Goal: Task Accomplishment & Management: Use online tool/utility

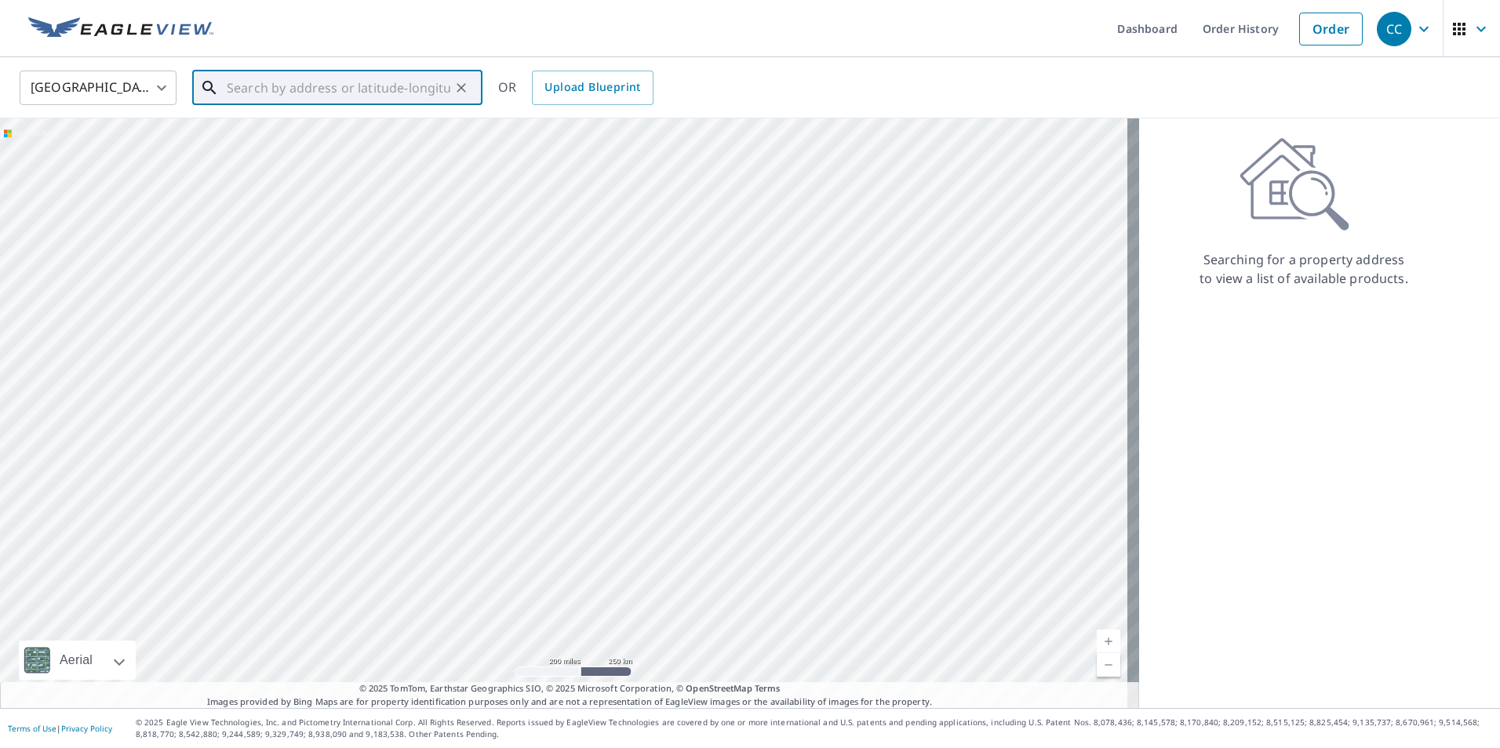
click at [293, 93] on input "text" at bounding box center [339, 88] width 224 height 44
paste input "4411 Shady Terrace Lane Unit #110"
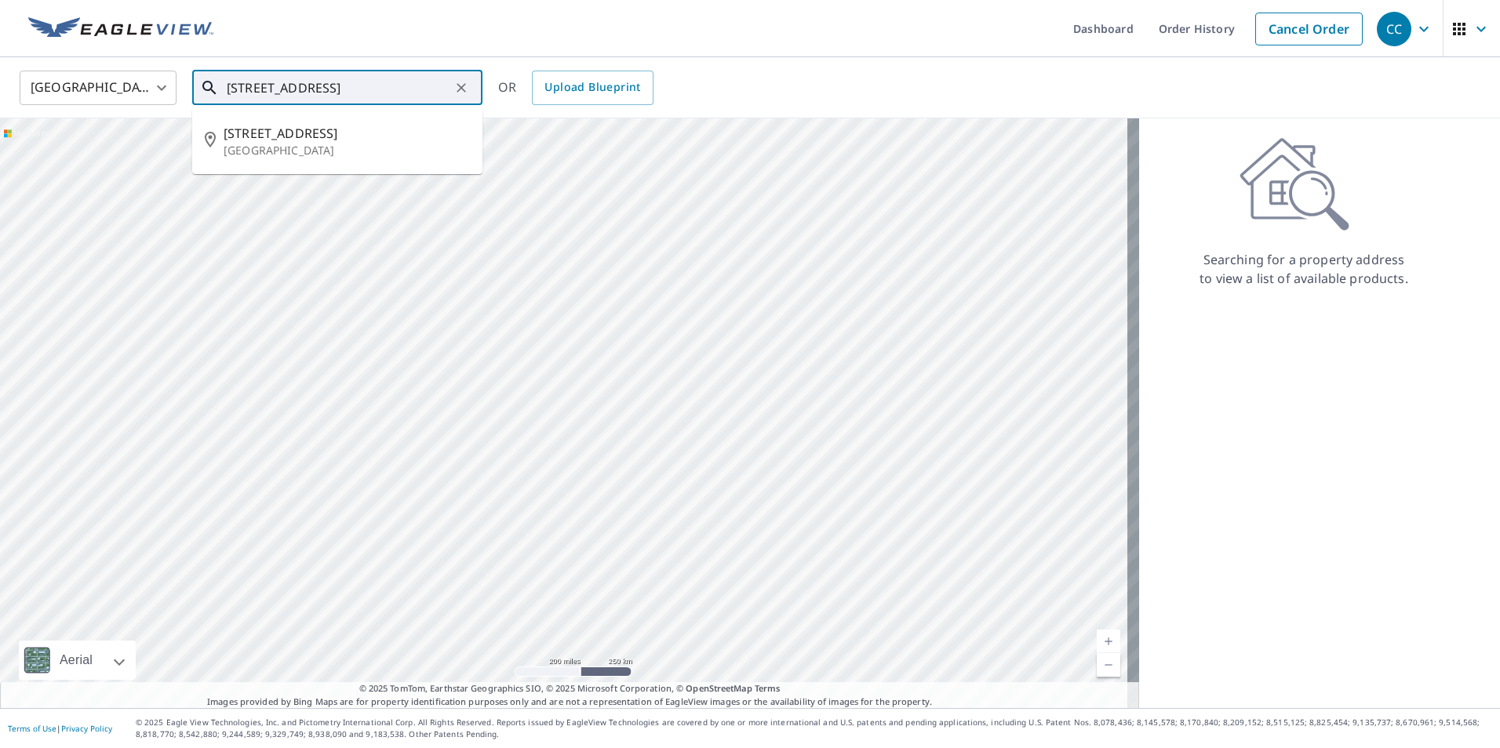
scroll to position [0, 27]
type input "4411 Shady Terrace Lane Unit #110 33613"
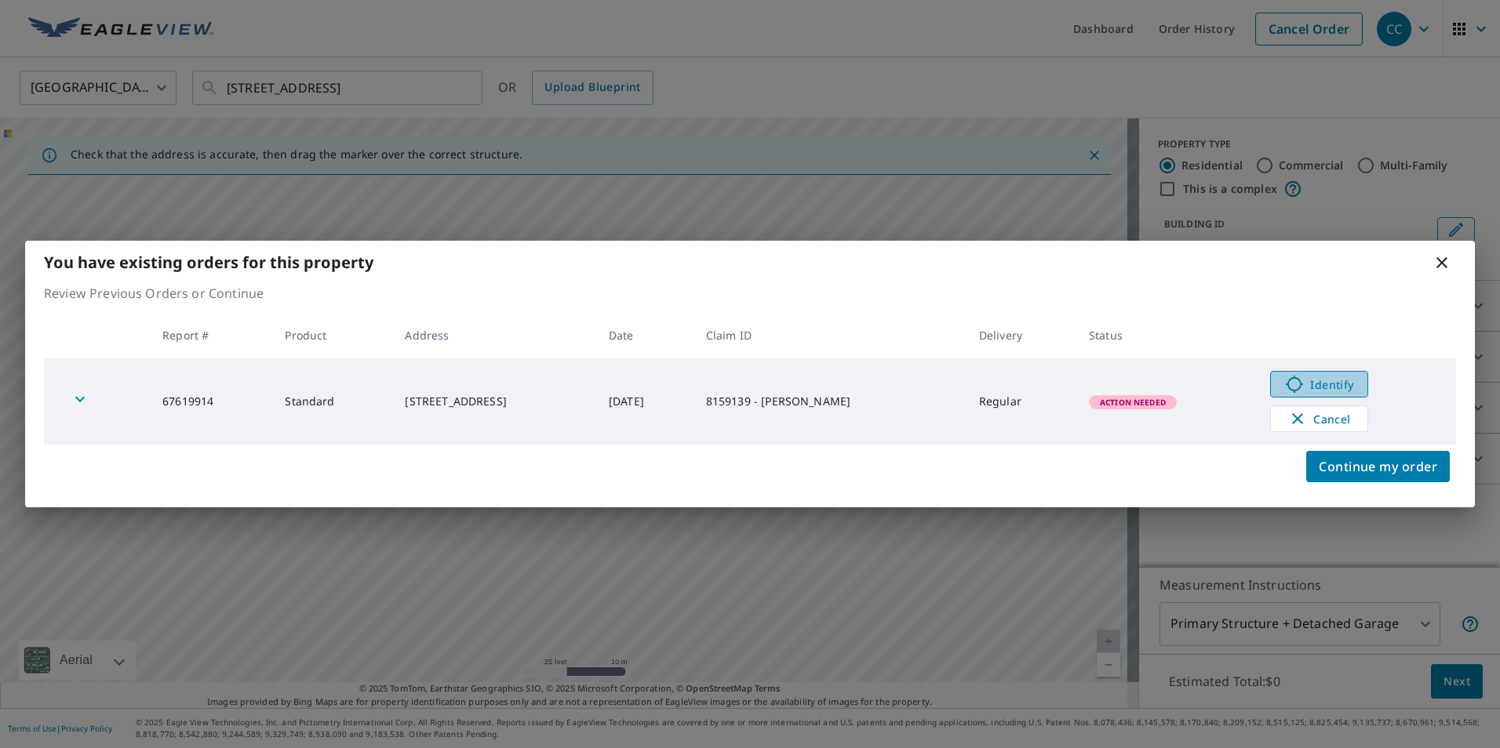
click at [1338, 392] on span "Identify" at bounding box center [1319, 384] width 78 height 19
click at [1437, 268] on icon at bounding box center [1442, 262] width 19 height 19
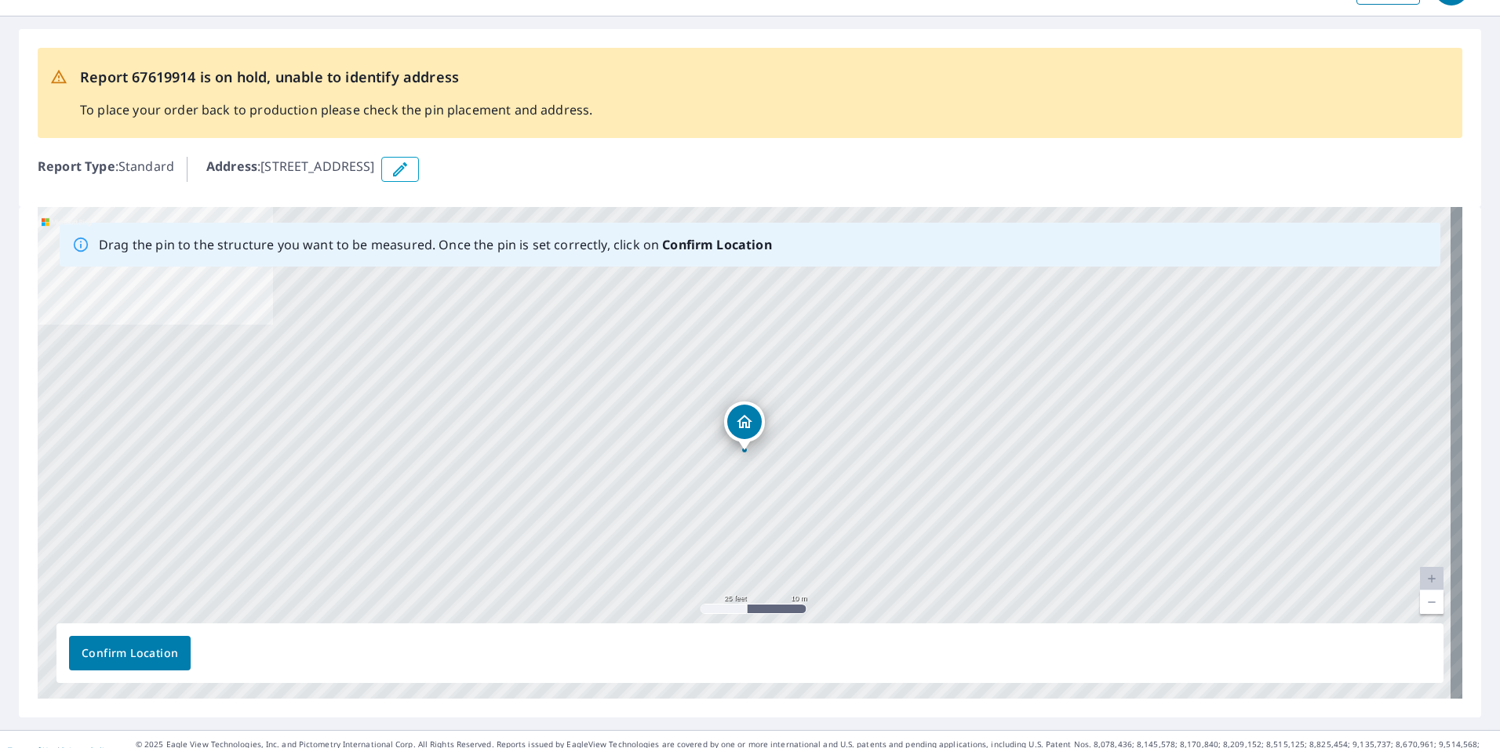
scroll to position [63, 0]
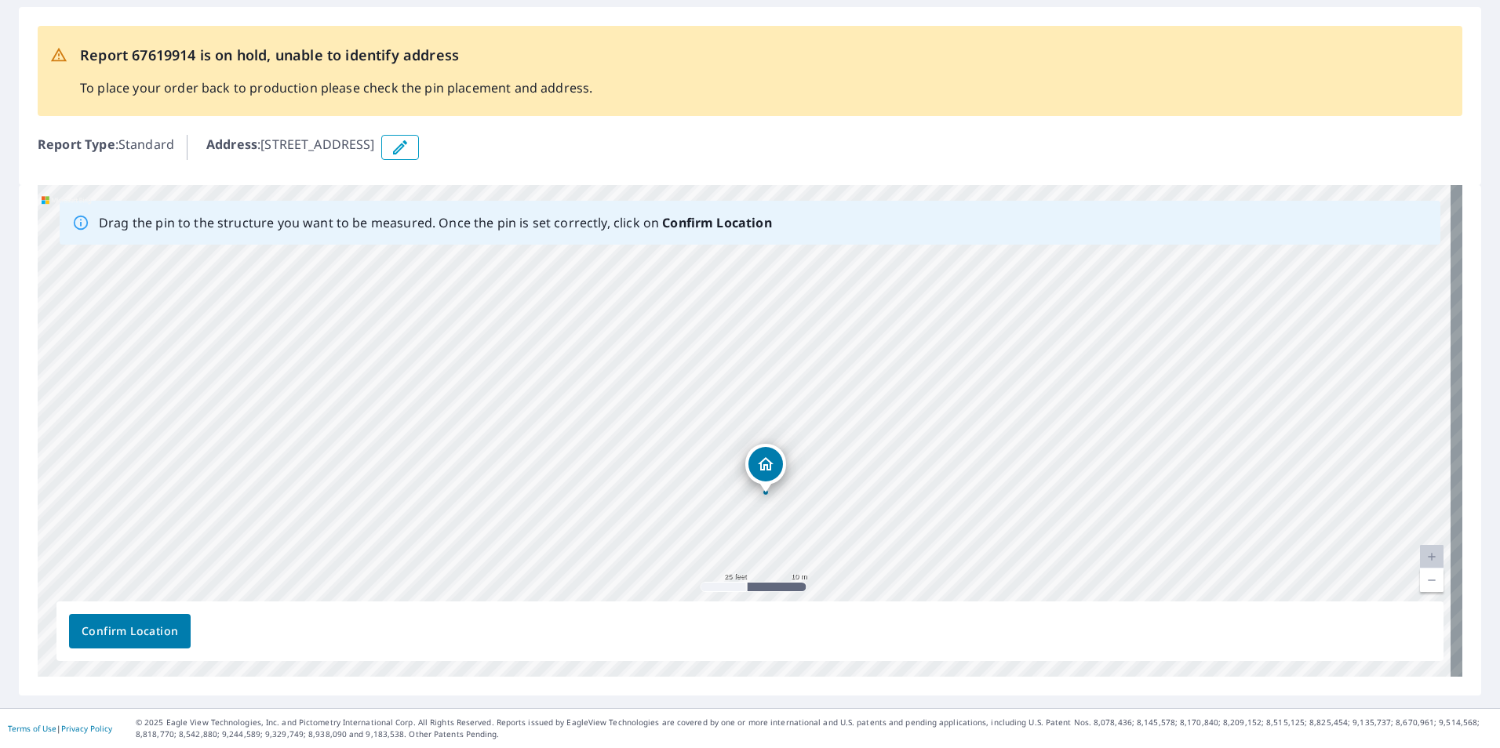
drag, startPoint x: 894, startPoint y: 430, endPoint x: 910, endPoint y: 428, distance: 16.6
click at [910, 428] on div "[STREET_ADDRESS]" at bounding box center [750, 431] width 1425 height 492
